Goal: Task Accomplishment & Management: Manage account settings

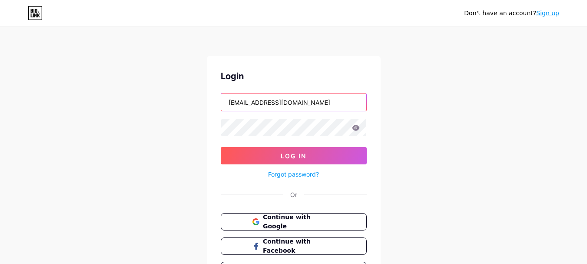
click at [328, 98] on input "[EMAIL_ADDRESS][DOMAIN_NAME]" at bounding box center [293, 101] width 145 height 17
type input "a"
click at [263, 102] on input "text" at bounding box center [293, 101] width 145 height 17
type input "hafines"
click at [357, 128] on icon at bounding box center [355, 128] width 7 height 6
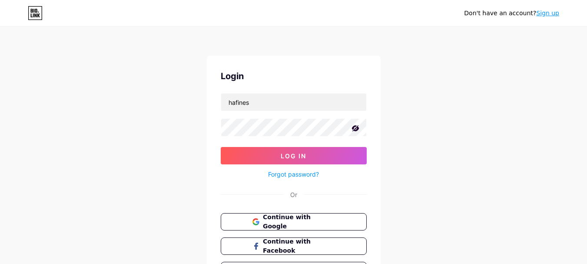
click at [353, 131] on icon at bounding box center [355, 128] width 9 height 9
click at [289, 136] on div at bounding box center [294, 127] width 146 height 18
drag, startPoint x: 356, startPoint y: 127, endPoint x: 353, endPoint y: 131, distance: 5.3
click at [355, 128] on icon at bounding box center [356, 128] width 8 height 6
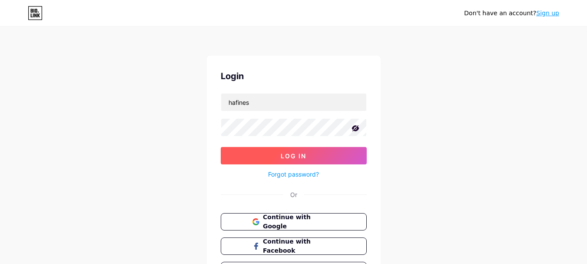
click at [310, 153] on button "Log In" at bounding box center [294, 155] width 146 height 17
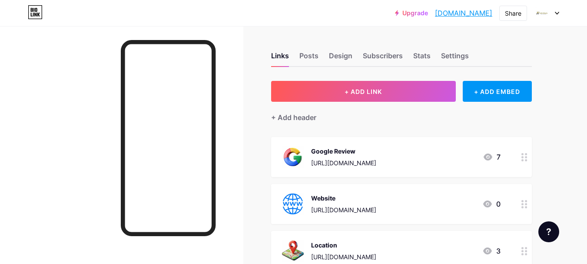
click at [555, 14] on icon at bounding box center [556, 13] width 4 height 3
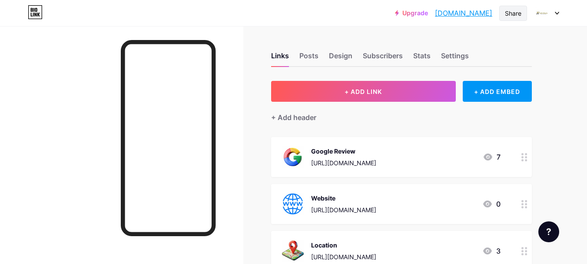
click at [508, 15] on div "Share" at bounding box center [513, 13] width 16 height 9
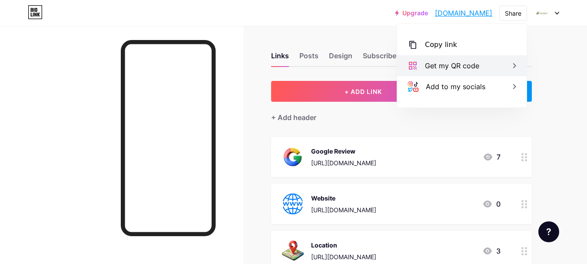
click at [449, 65] on div "Get my QR code" at bounding box center [452, 65] width 54 height 10
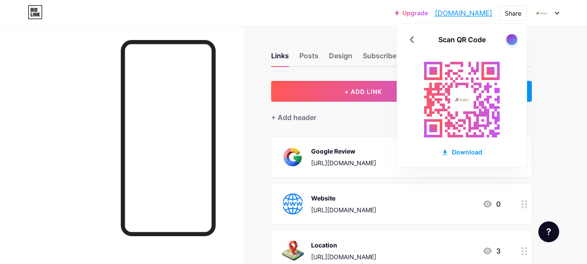
click at [513, 40] on div at bounding box center [511, 39] width 11 height 11
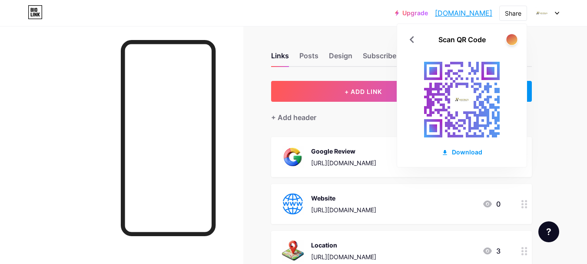
click at [513, 40] on div at bounding box center [511, 39] width 11 height 11
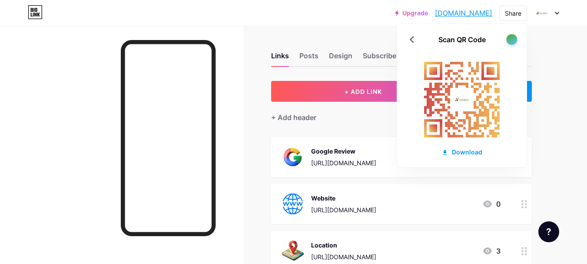
click at [513, 40] on div at bounding box center [511, 39] width 11 height 11
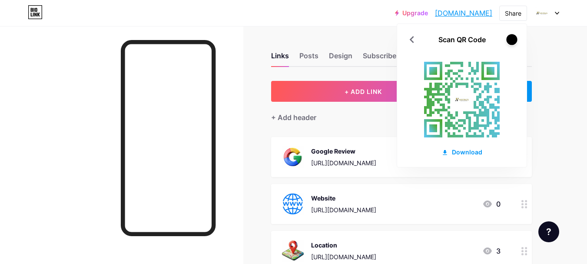
click at [513, 40] on div at bounding box center [511, 39] width 11 height 11
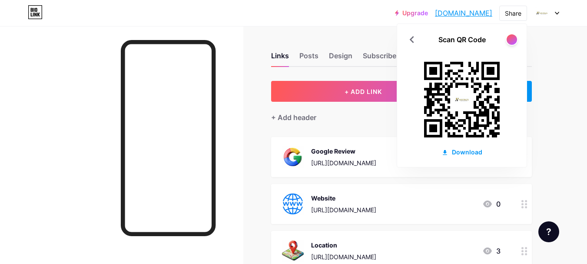
click at [461, 103] on image at bounding box center [462, 99] width 20 height 20
click at [406, 36] on icon at bounding box center [412, 40] width 14 height 14
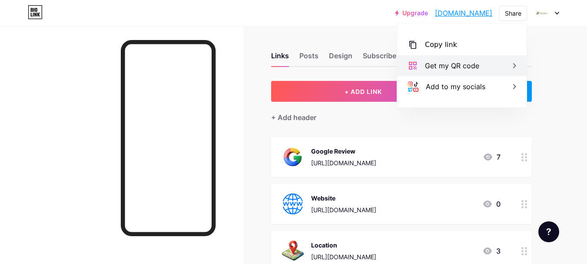
click at [458, 69] on div "Get my QR code" at bounding box center [452, 65] width 54 height 10
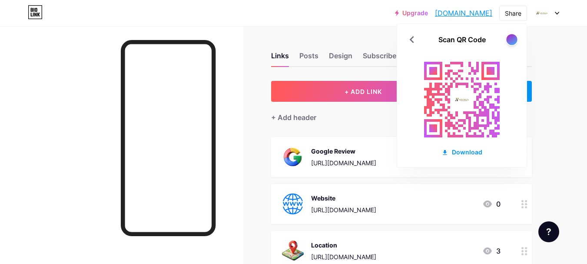
click at [509, 39] on div at bounding box center [511, 39] width 11 height 11
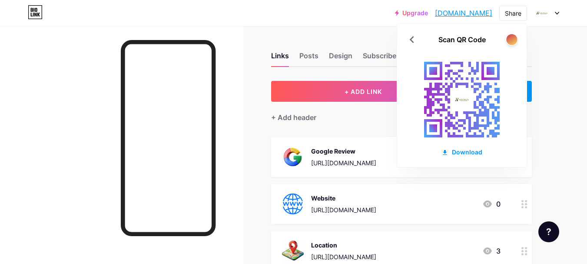
click at [509, 39] on div at bounding box center [511, 39] width 11 height 11
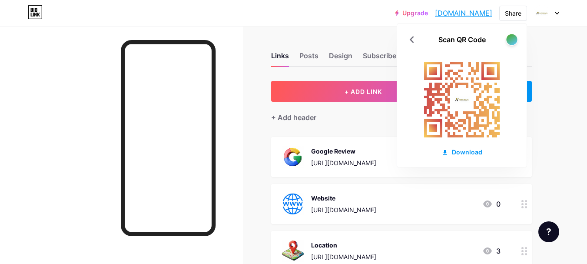
click at [509, 39] on div at bounding box center [511, 39] width 11 height 11
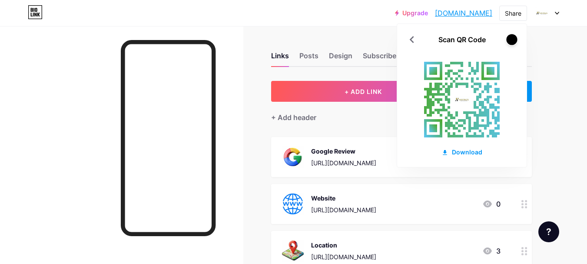
click at [509, 39] on div at bounding box center [511, 39] width 11 height 11
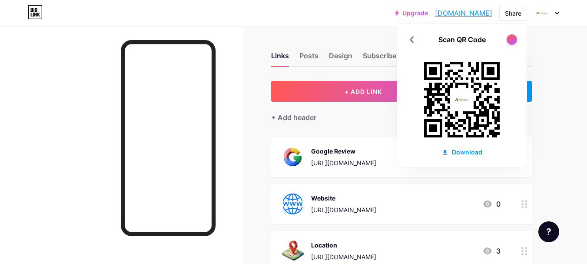
click at [462, 97] on image at bounding box center [462, 99] width 20 height 20
click at [471, 151] on div "Download" at bounding box center [461, 151] width 41 height 9
